Goal: Download file/media

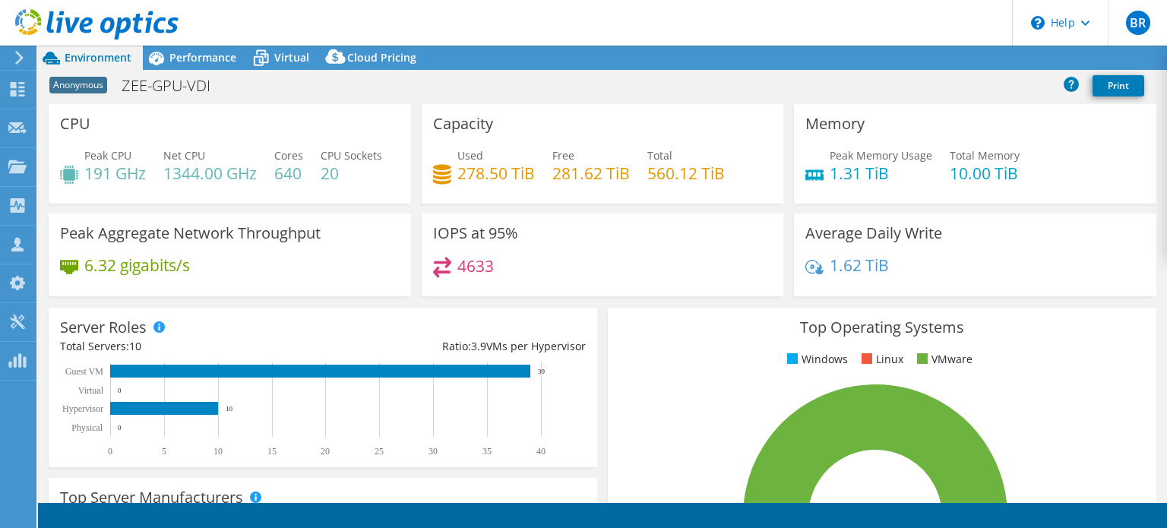
select select "USD"
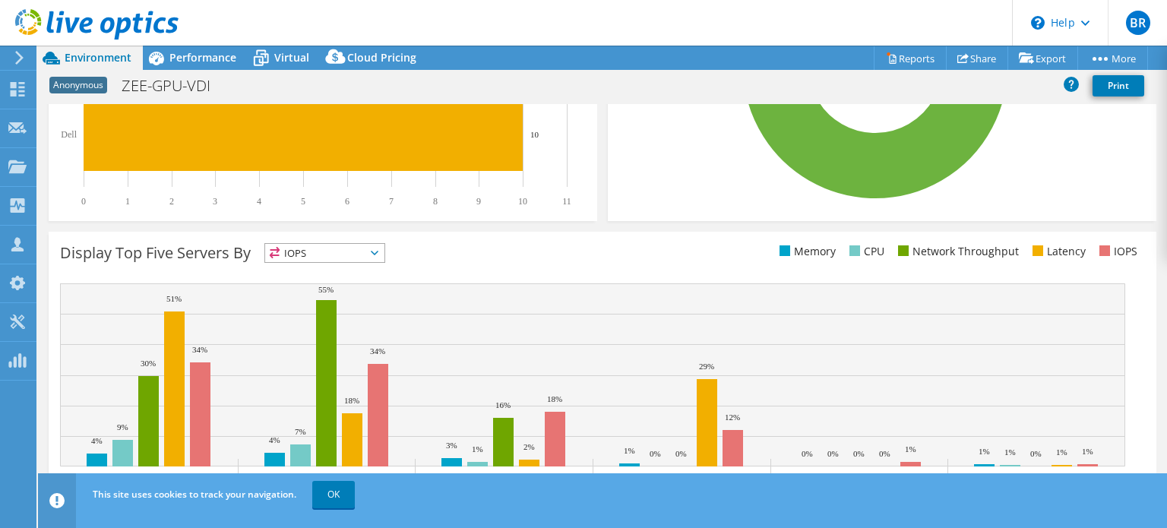
scroll to position [456, 0]
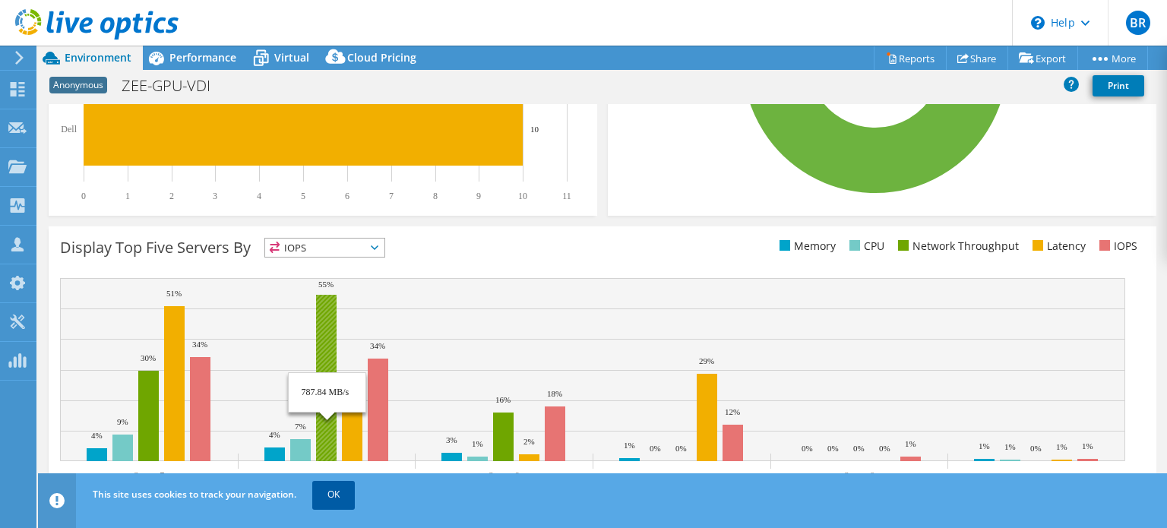
click at [333, 501] on link "OK" at bounding box center [333, 494] width 43 height 27
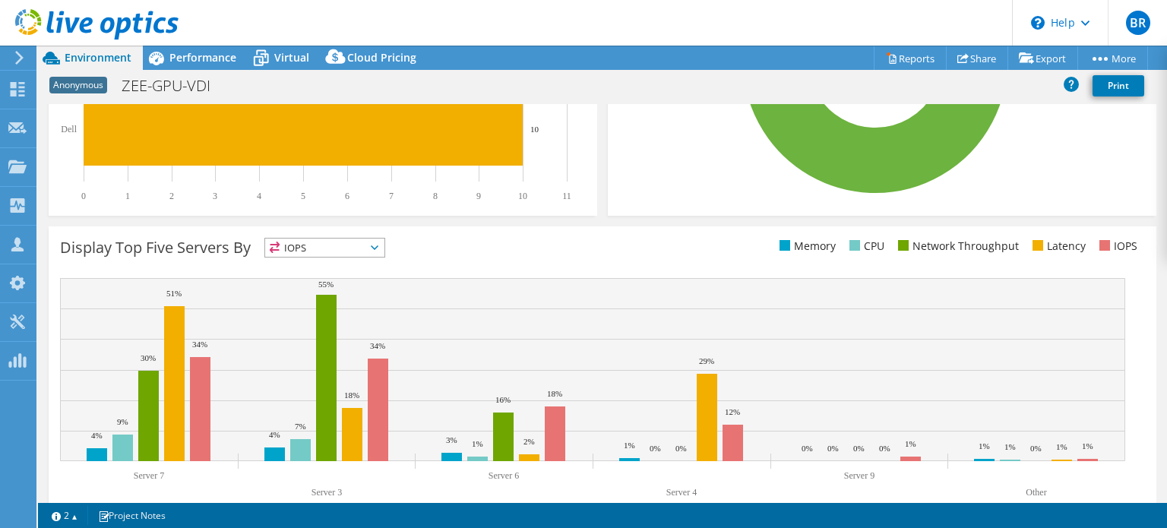
scroll to position [527, 0]
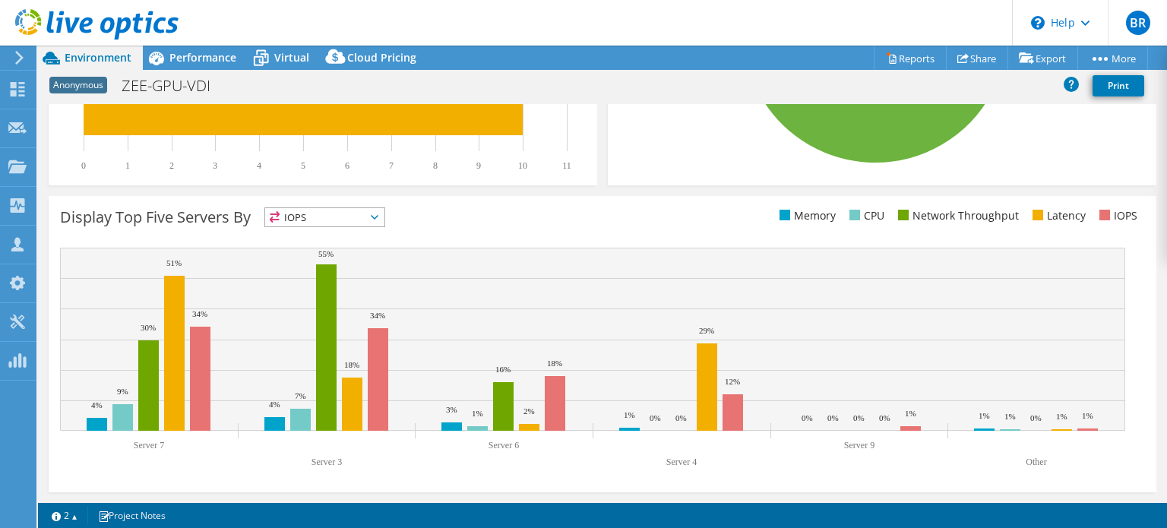
click at [320, 221] on span "IOPS" at bounding box center [324, 217] width 119 height 18
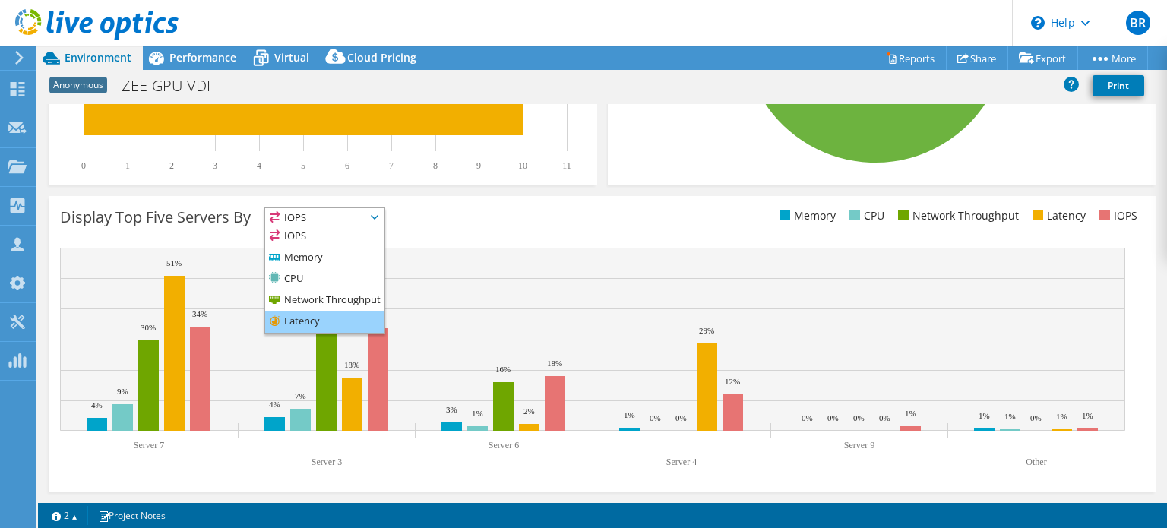
click at [315, 323] on li "Latency" at bounding box center [324, 322] width 119 height 21
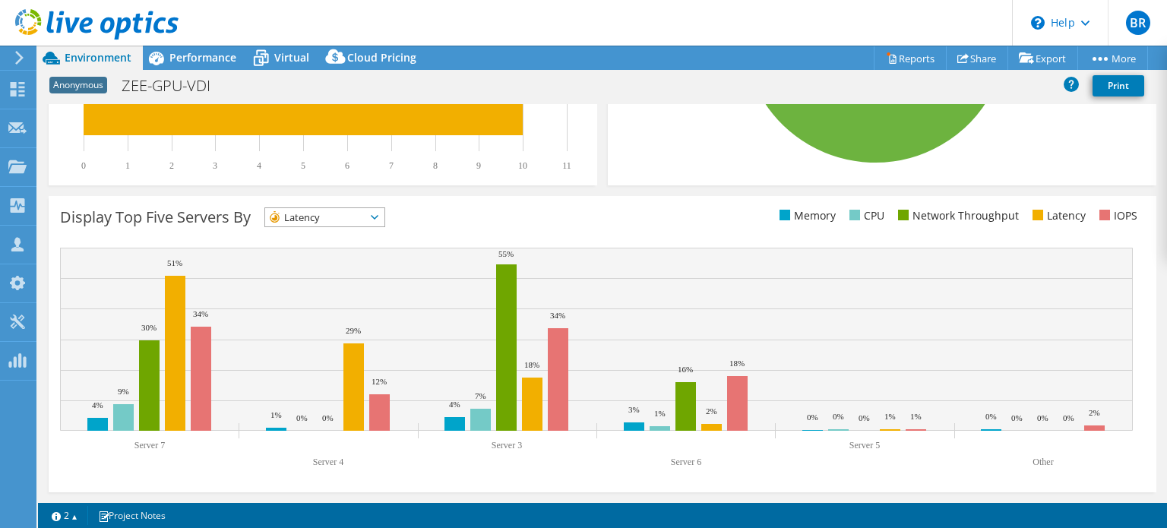
click at [343, 216] on span "Latency" at bounding box center [315, 217] width 100 height 18
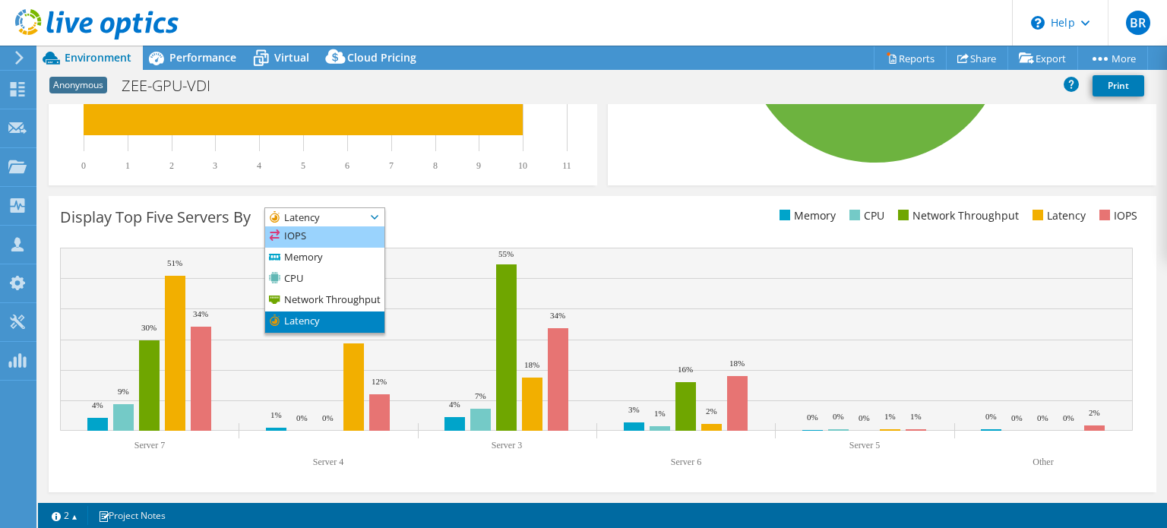
click at [331, 242] on li "IOPS" at bounding box center [324, 236] width 119 height 21
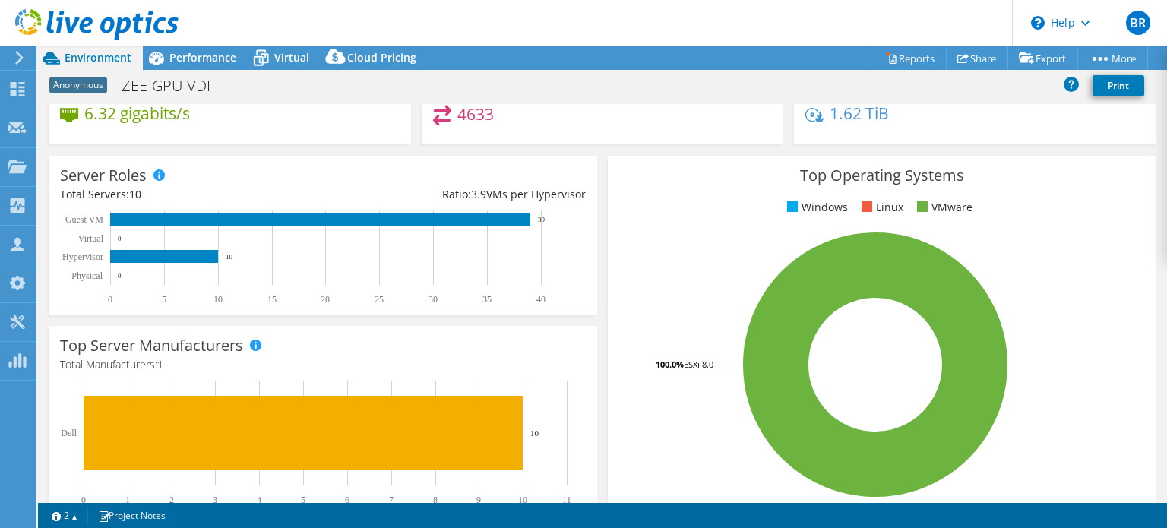
scroll to position [0, 0]
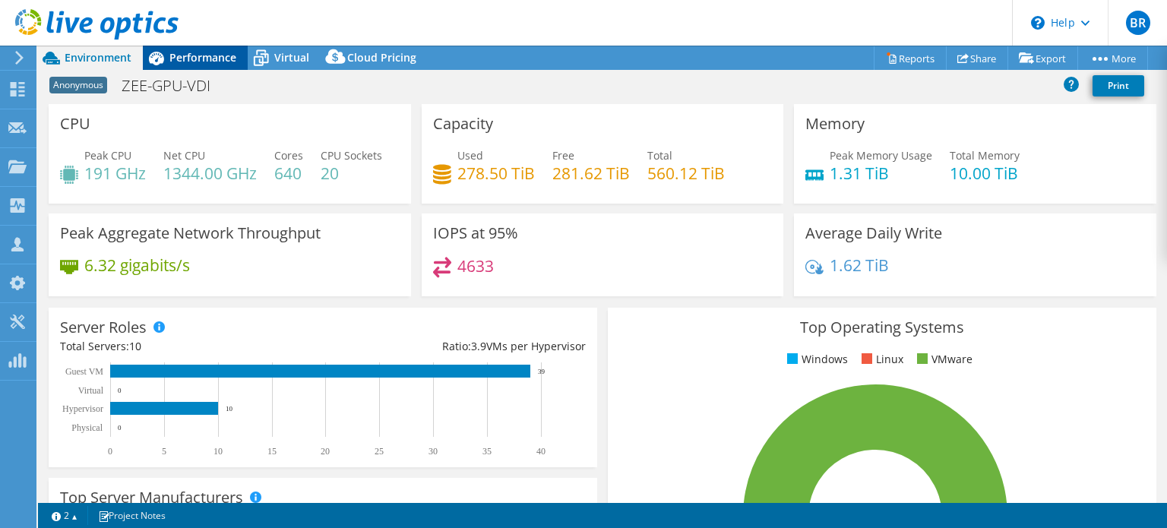
click at [188, 60] on span "Performance" at bounding box center [202, 57] width 67 height 14
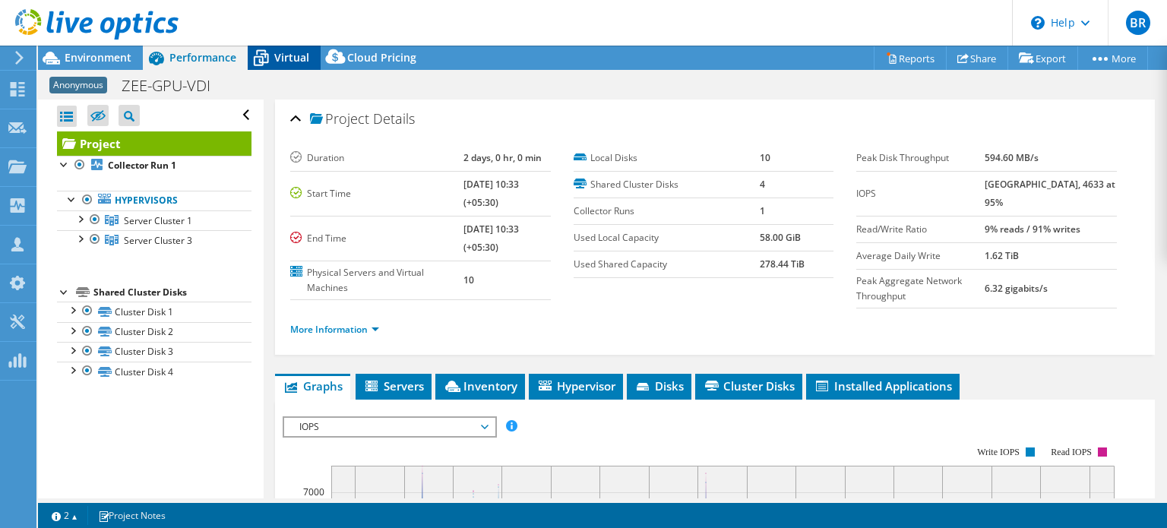
click at [283, 54] on span "Virtual" at bounding box center [291, 57] width 35 height 14
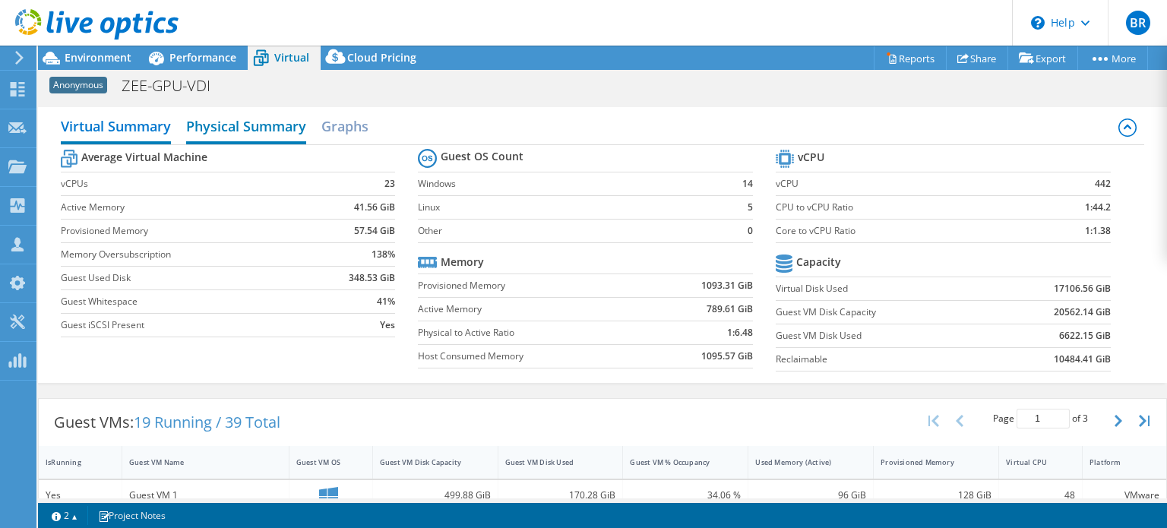
click at [241, 127] on h2 "Physical Summary" at bounding box center [246, 127] width 120 height 33
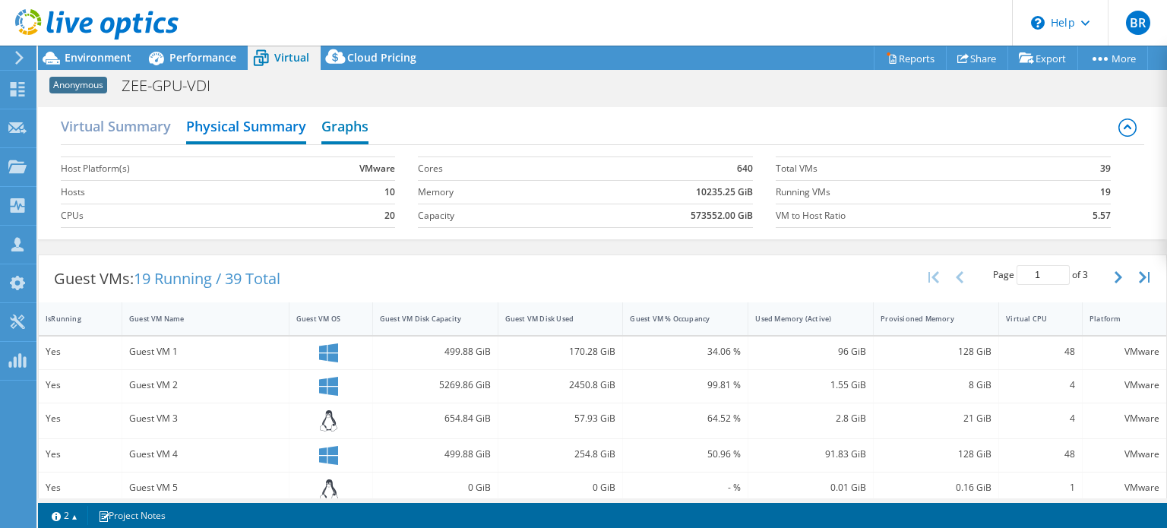
click at [340, 119] on h2 "Graphs" at bounding box center [344, 127] width 47 height 33
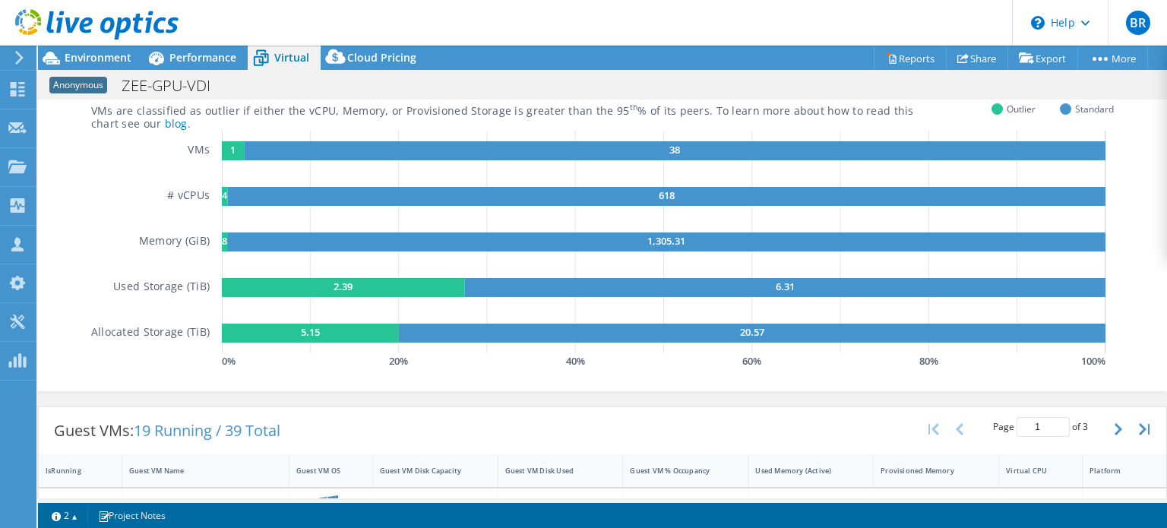
scroll to position [76, 0]
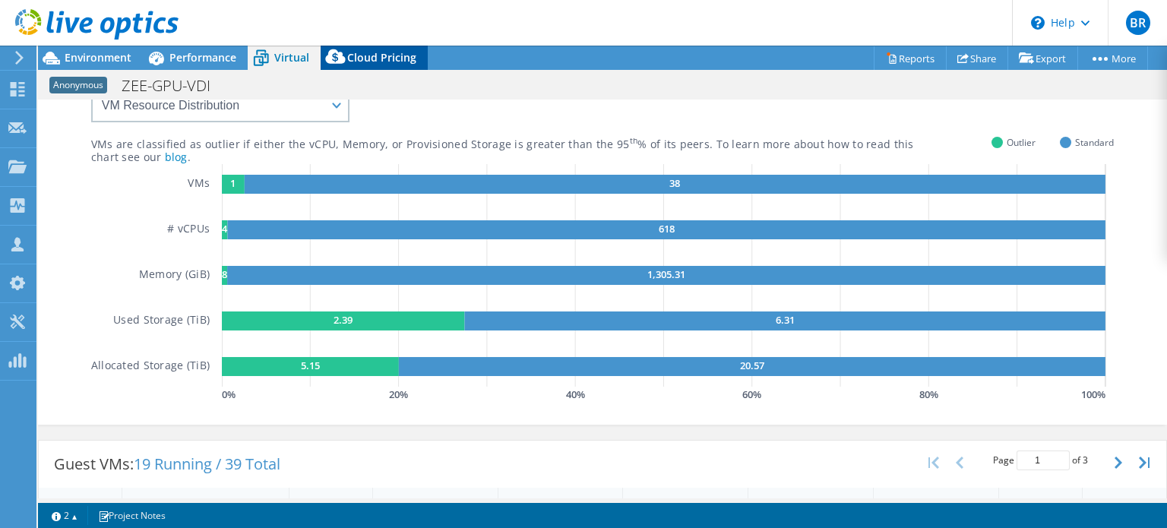
click at [372, 54] on span "Cloud Pricing" at bounding box center [381, 57] width 69 height 14
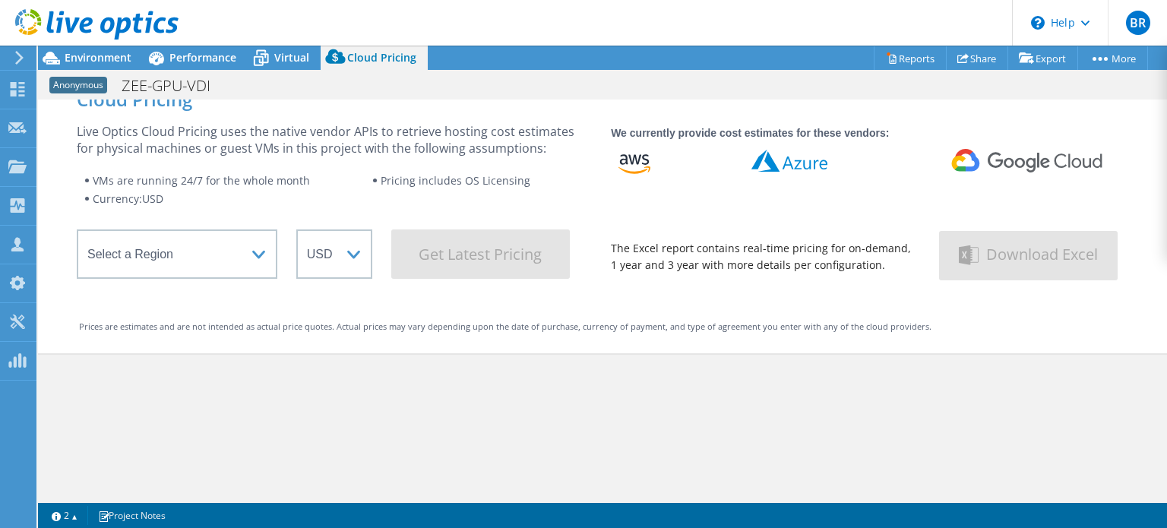
scroll to position [0, 0]
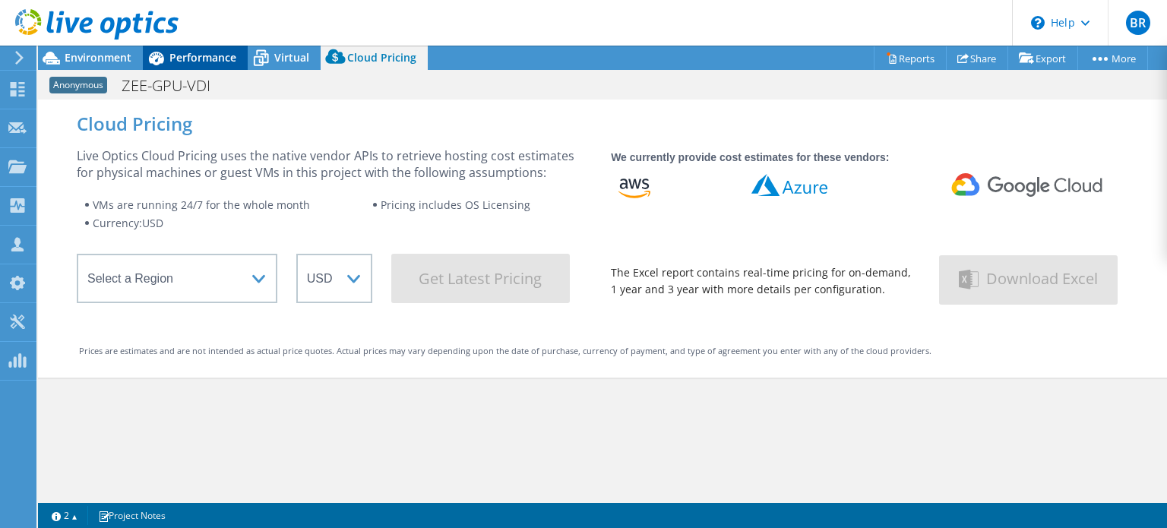
click at [210, 52] on span "Performance" at bounding box center [202, 57] width 67 height 14
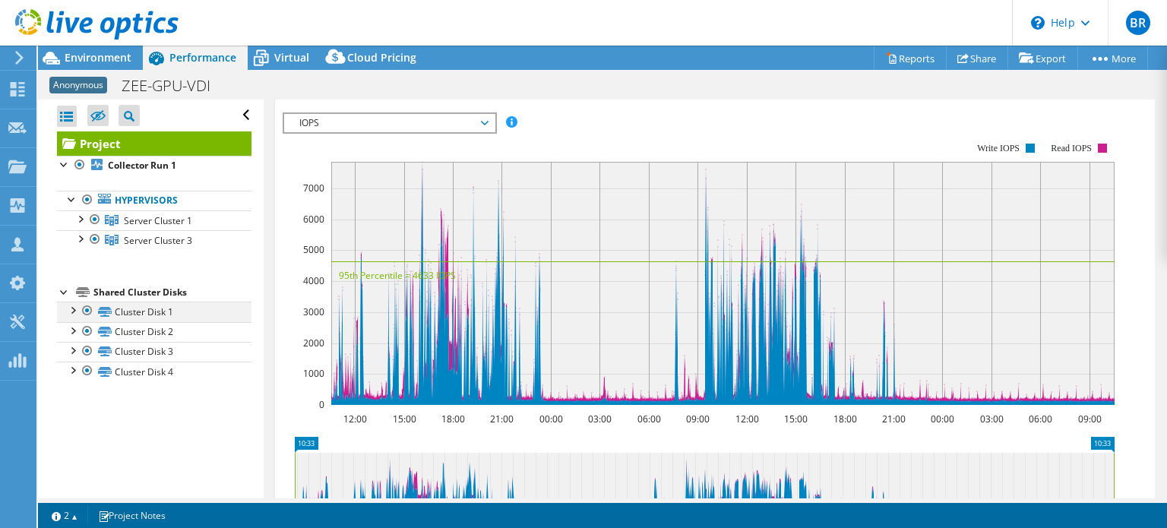
click at [70, 309] on div at bounding box center [72, 309] width 15 height 15
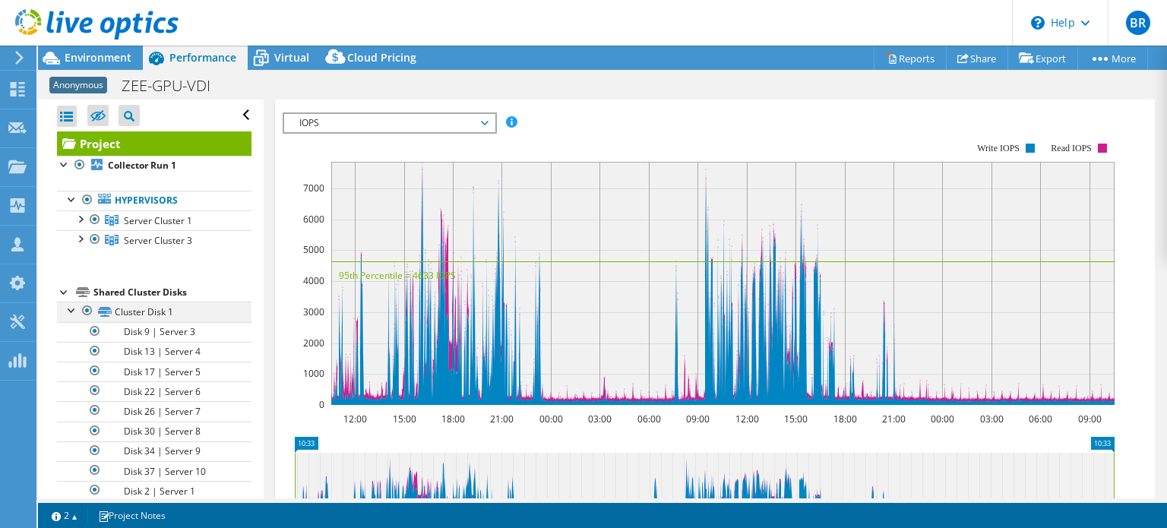
click at [70, 309] on div at bounding box center [72, 309] width 15 height 15
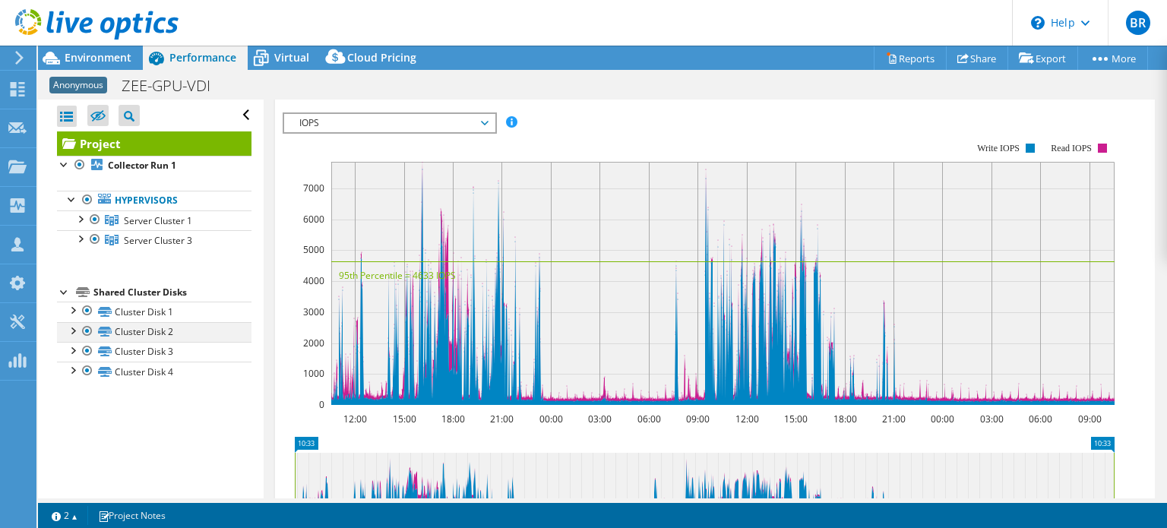
click at [70, 329] on div at bounding box center [72, 329] width 15 height 15
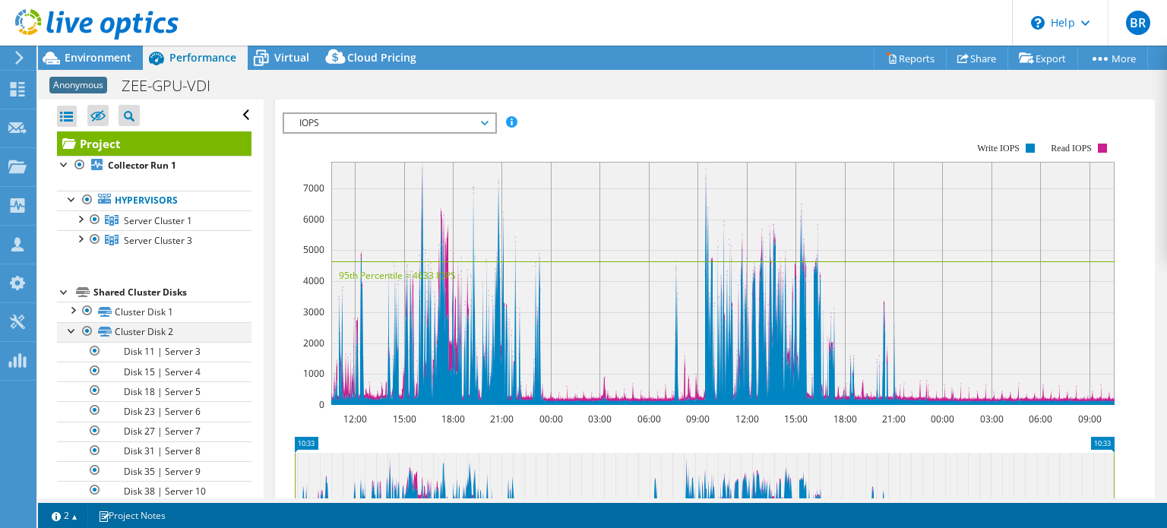
click at [70, 329] on div at bounding box center [72, 329] width 15 height 15
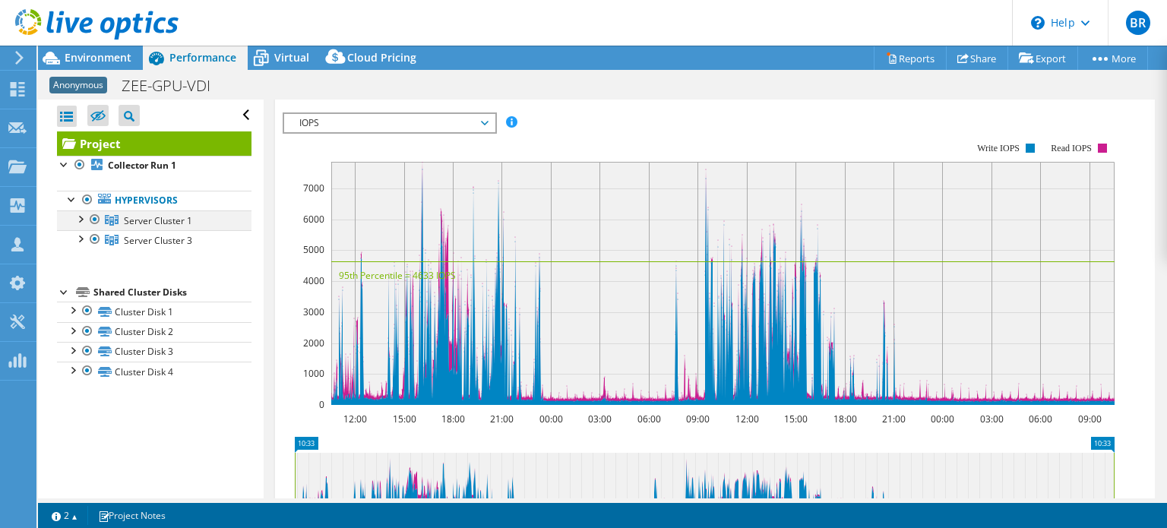
click at [79, 218] on div at bounding box center [79, 217] width 15 height 15
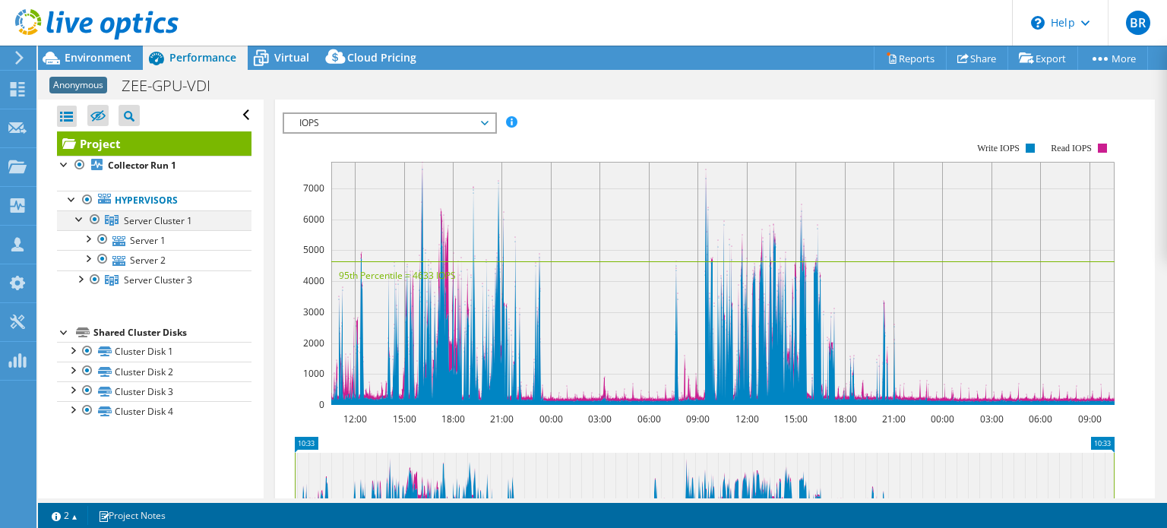
click at [79, 218] on div at bounding box center [79, 217] width 15 height 15
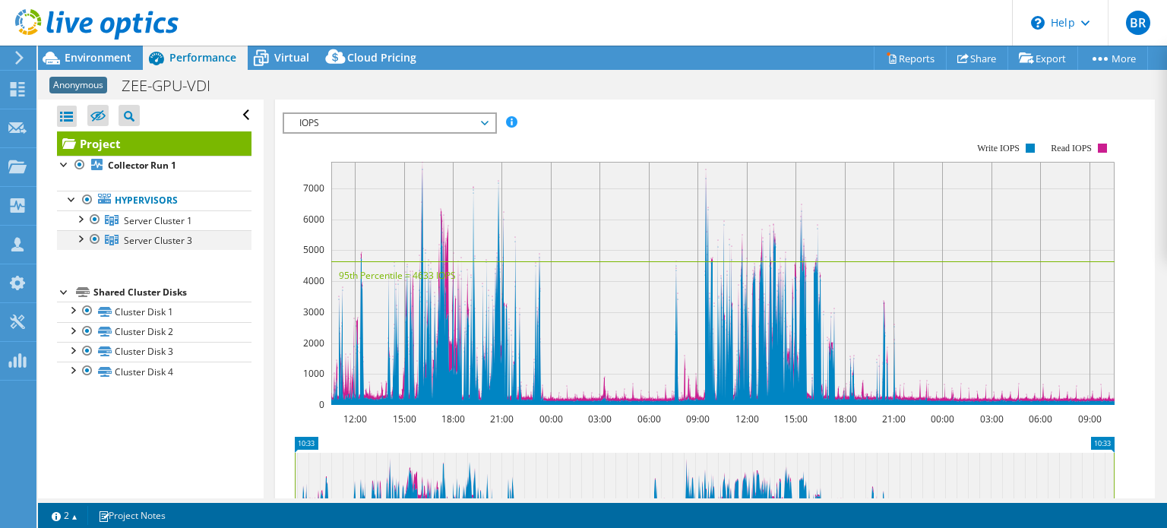
click at [80, 236] on div at bounding box center [79, 237] width 15 height 15
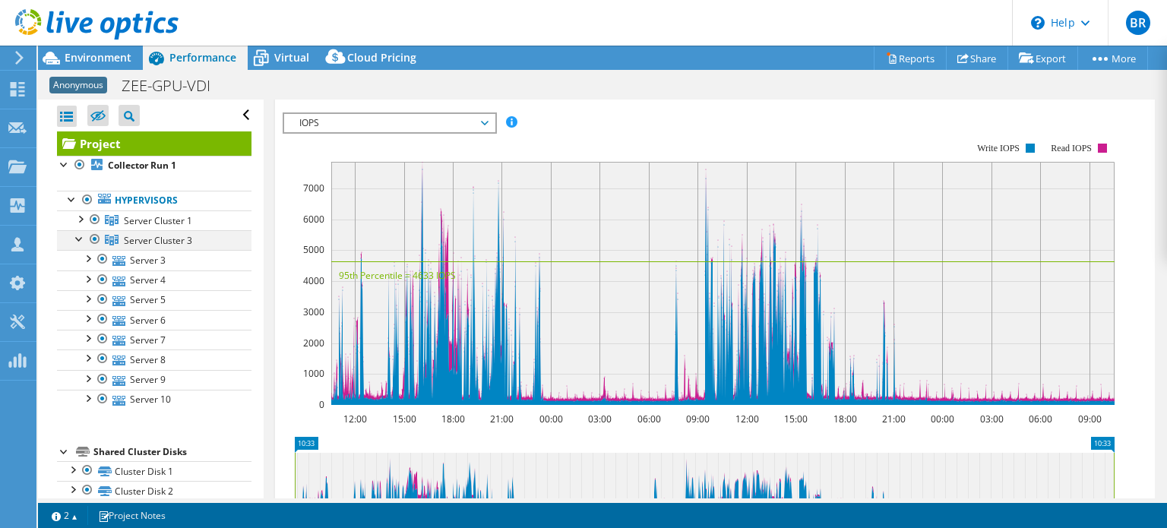
click at [80, 236] on div at bounding box center [79, 237] width 15 height 15
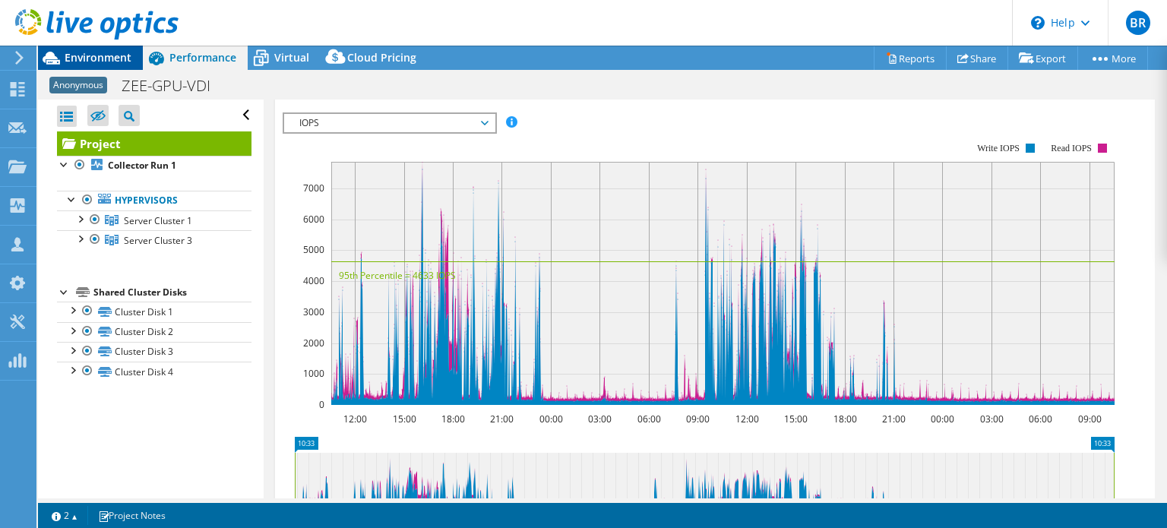
click at [83, 59] on span "Environment" at bounding box center [98, 57] width 67 height 14
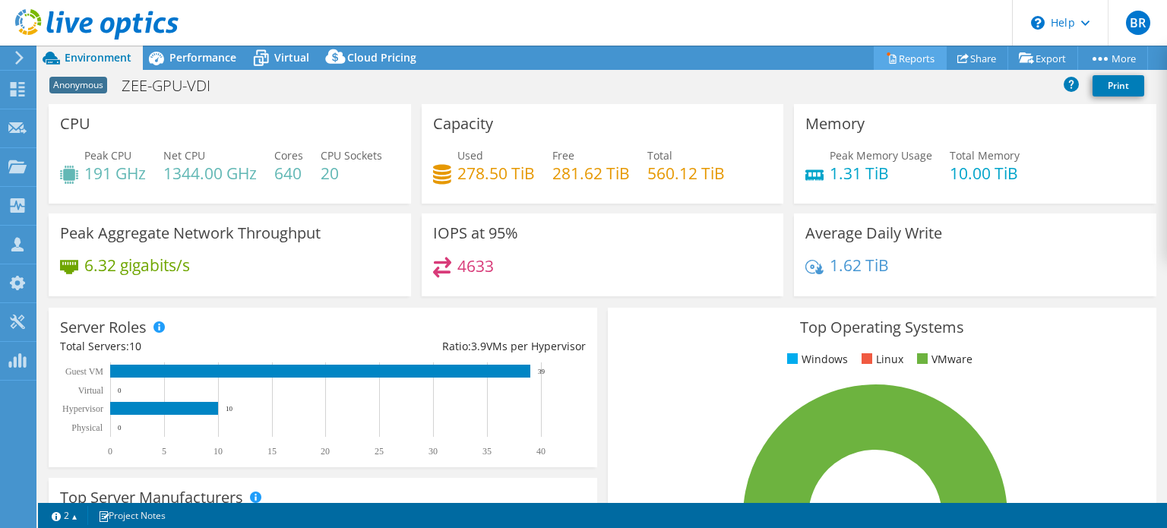
click at [905, 54] on link "Reports" at bounding box center [910, 58] width 73 height 24
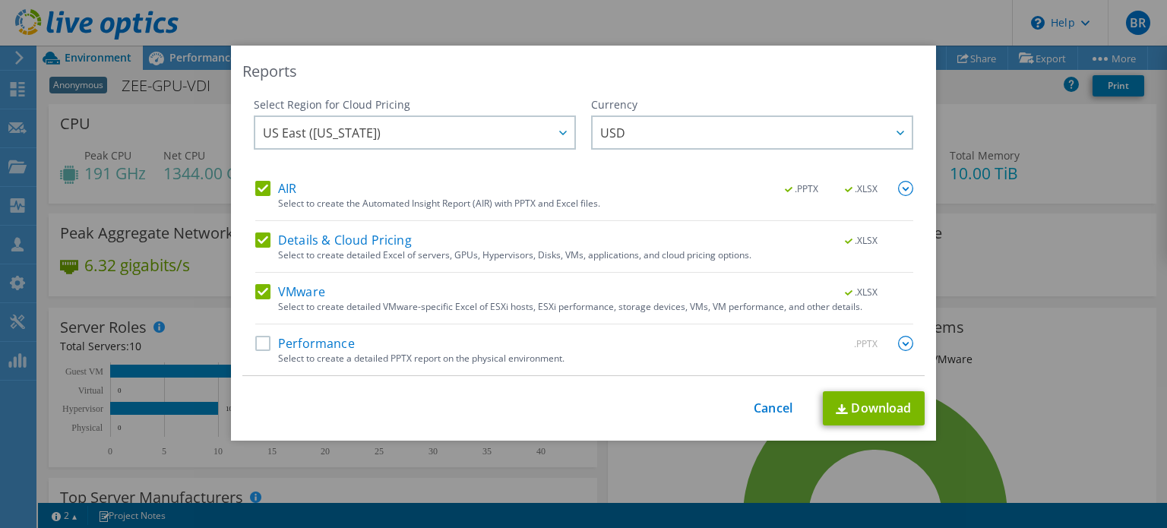
click at [255, 342] on label "Performance" at bounding box center [305, 343] width 100 height 15
click at [0, 0] on input "Performance" at bounding box center [0, 0] width 0 height 0
click at [551, 129] on div at bounding box center [562, 132] width 24 height 31
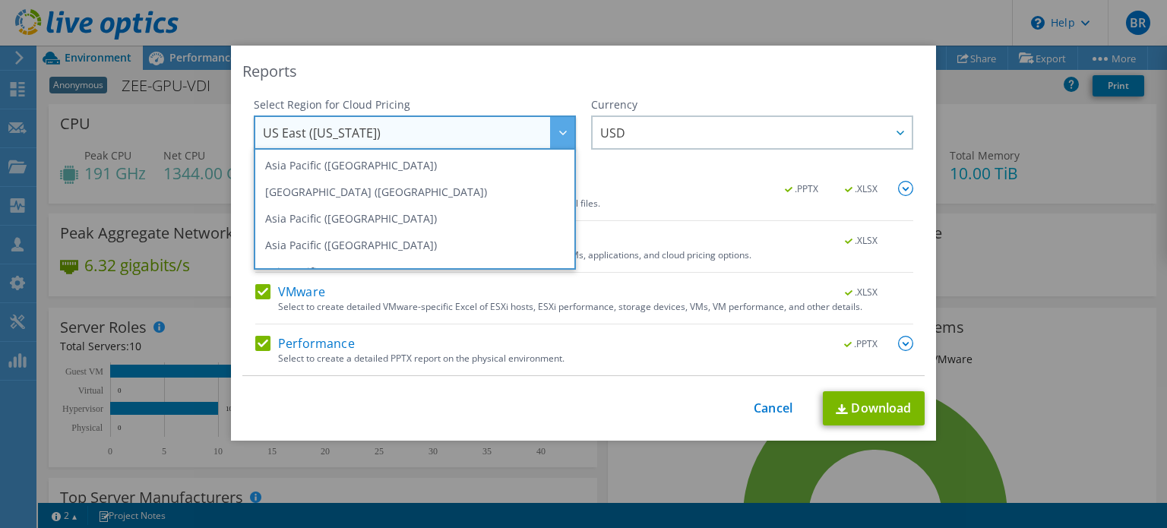
click at [551, 128] on div at bounding box center [562, 132] width 24 height 31
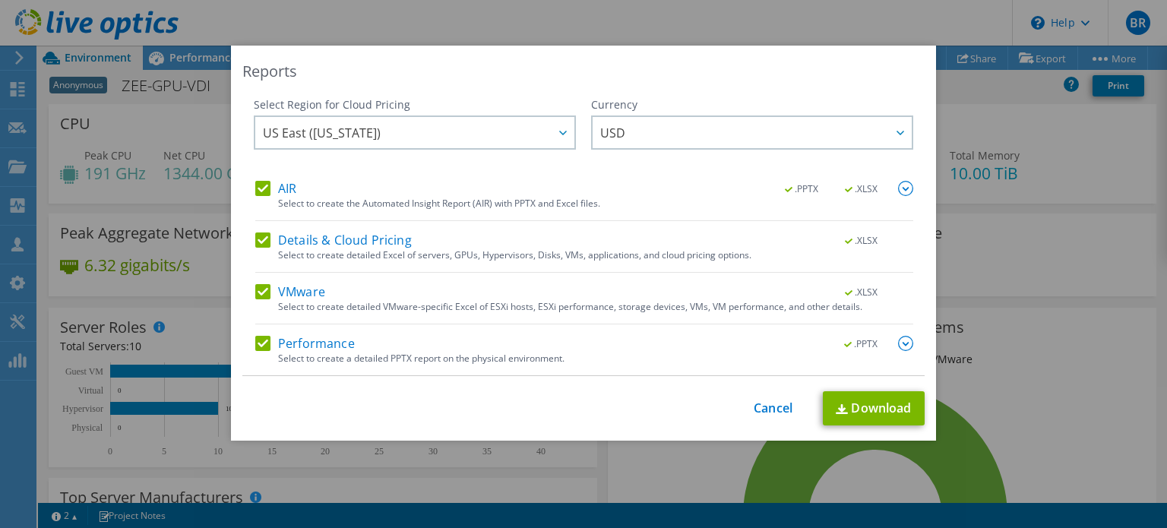
click at [259, 185] on label "AIR" at bounding box center [275, 188] width 41 height 15
click at [0, 0] on input "AIR" at bounding box center [0, 0] width 0 height 0
drag, startPoint x: 264, startPoint y: 242, endPoint x: 262, endPoint y: 273, distance: 30.4
click at [261, 242] on label "Details & Cloud Pricing" at bounding box center [333, 240] width 157 height 15
click at [0, 0] on input "Details & Cloud Pricing" at bounding box center [0, 0] width 0 height 0
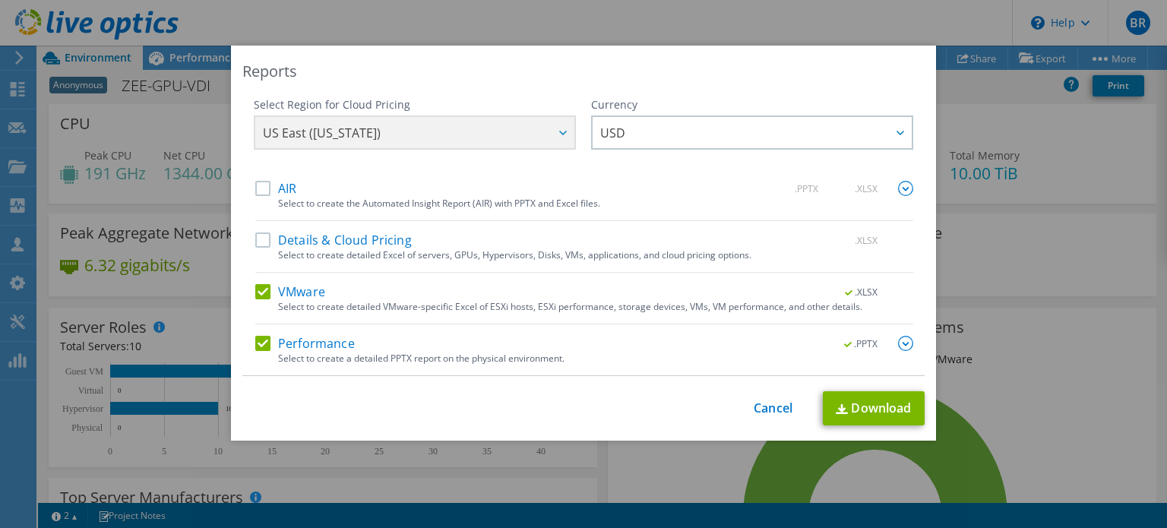
click at [556, 128] on div "US East ([US_STATE]) [GEOGRAPHIC_DATA] ([GEOGRAPHIC_DATA]) [GEOGRAPHIC_DATA] ([…" at bounding box center [415, 135] width 322 height 38
click at [865, 405] on link "Download" at bounding box center [874, 408] width 102 height 34
click at [774, 410] on link "Cancel" at bounding box center [773, 408] width 39 height 14
